Goal: Task Accomplishment & Management: Use online tool/utility

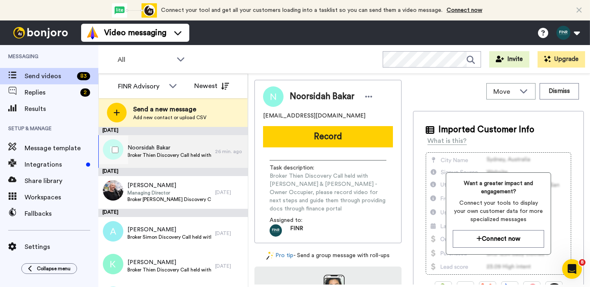
click at [168, 155] on span "Broker Thien Discovery Call held with [PERSON_NAME] & [PERSON_NAME] - Owner Occ…" at bounding box center [169, 155] width 84 height 7
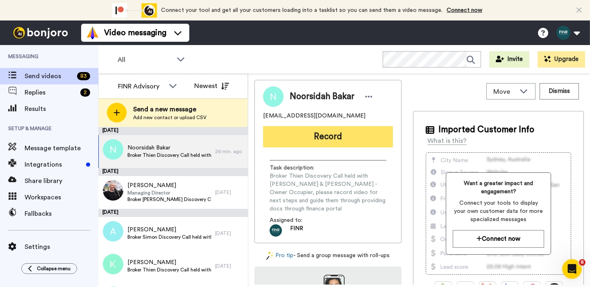
click at [328, 133] on button "Record" at bounding box center [328, 136] width 130 height 21
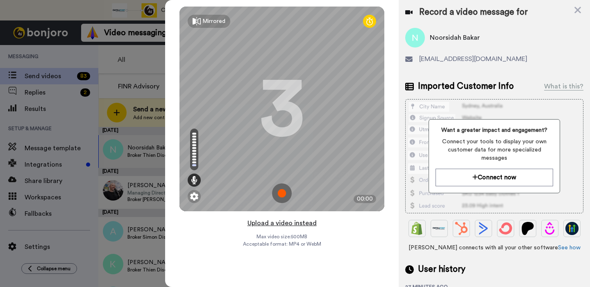
click at [274, 223] on button "Upload a video instead" at bounding box center [282, 223] width 74 height 11
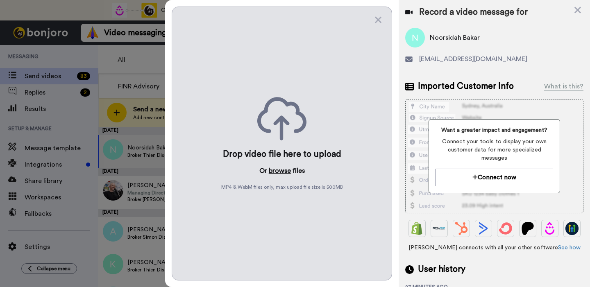
click at [278, 173] on button "browse" at bounding box center [280, 171] width 22 height 10
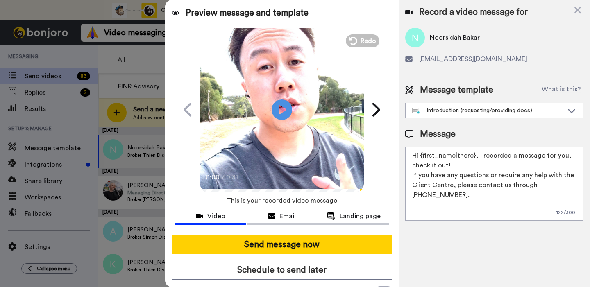
click at [36, 15] on div at bounding box center [295, 143] width 590 height 287
click at [39, 238] on div at bounding box center [295, 143] width 590 height 287
click at [40, 249] on div at bounding box center [295, 143] width 590 height 287
click at [578, 10] on icon at bounding box center [577, 10] width 7 height 7
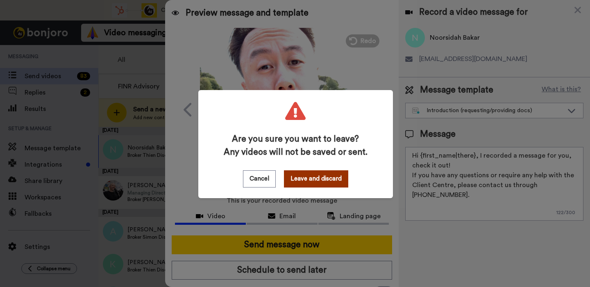
click at [298, 179] on button "Leave and discard" at bounding box center [316, 178] width 64 height 17
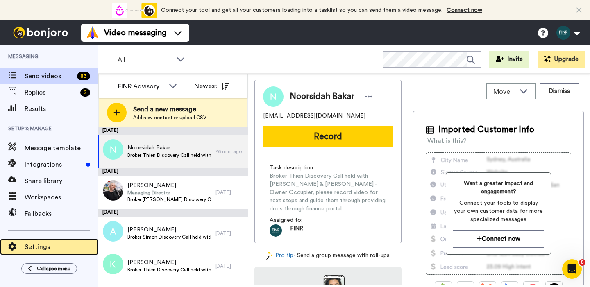
click at [50, 243] on span "Settings" at bounding box center [62, 247] width 74 height 10
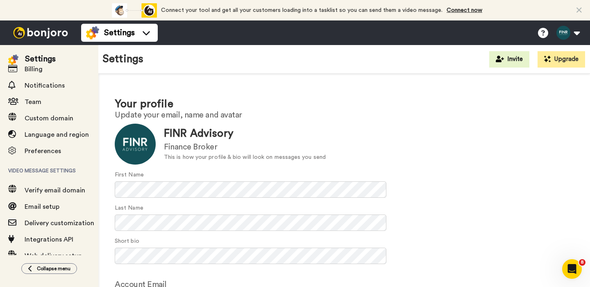
scroll to position [61, 0]
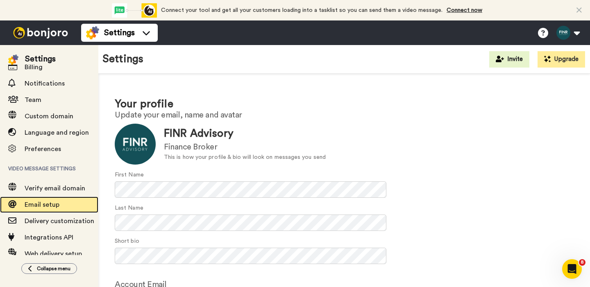
click at [46, 204] on span "Email setup" at bounding box center [42, 205] width 35 height 7
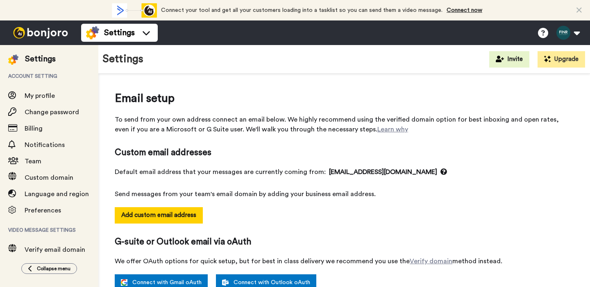
select select "146163"
click at [41, 29] on img at bounding box center [40, 32] width 61 height 11
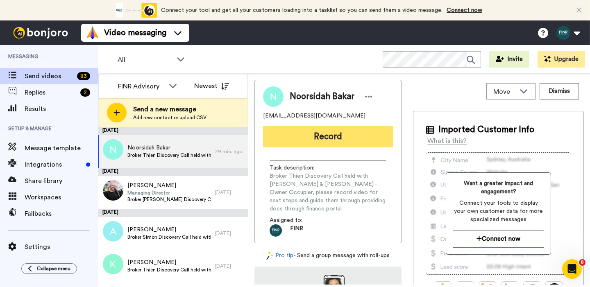
click at [283, 132] on button "Record" at bounding box center [328, 136] width 130 height 21
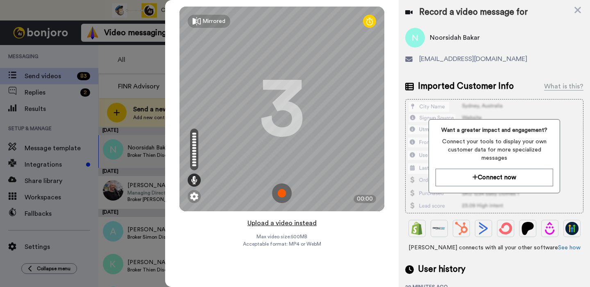
click at [285, 224] on button "Upload a video instead" at bounding box center [282, 223] width 74 height 11
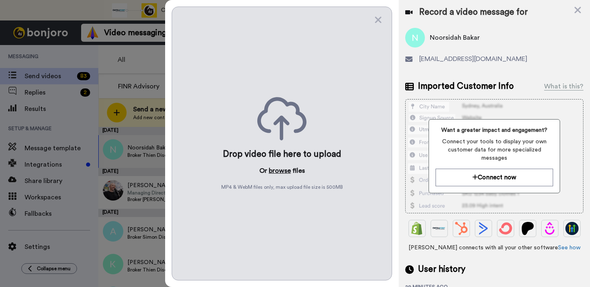
click at [277, 170] on button "browse" at bounding box center [280, 171] width 22 height 10
